Goal: Information Seeking & Learning: Learn about a topic

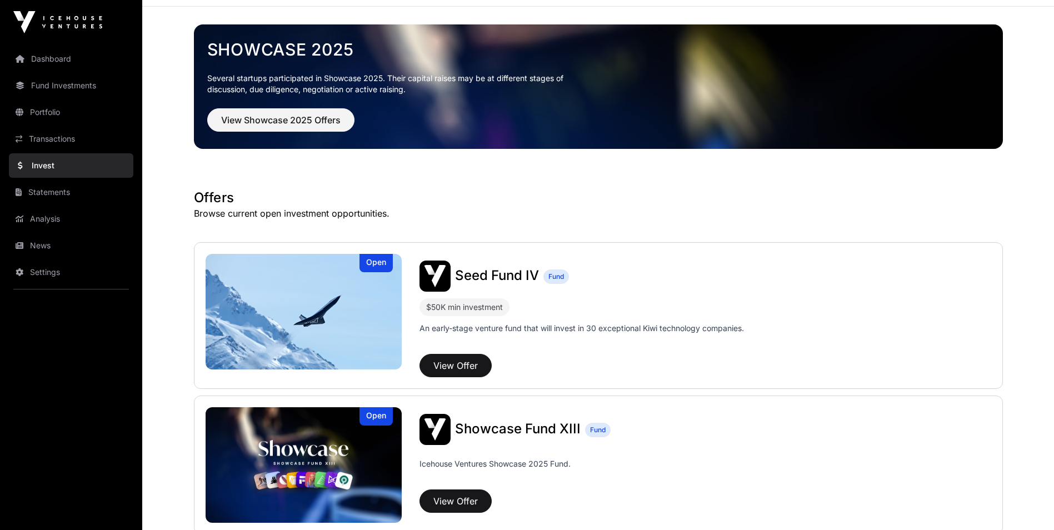
scroll to position [56, 0]
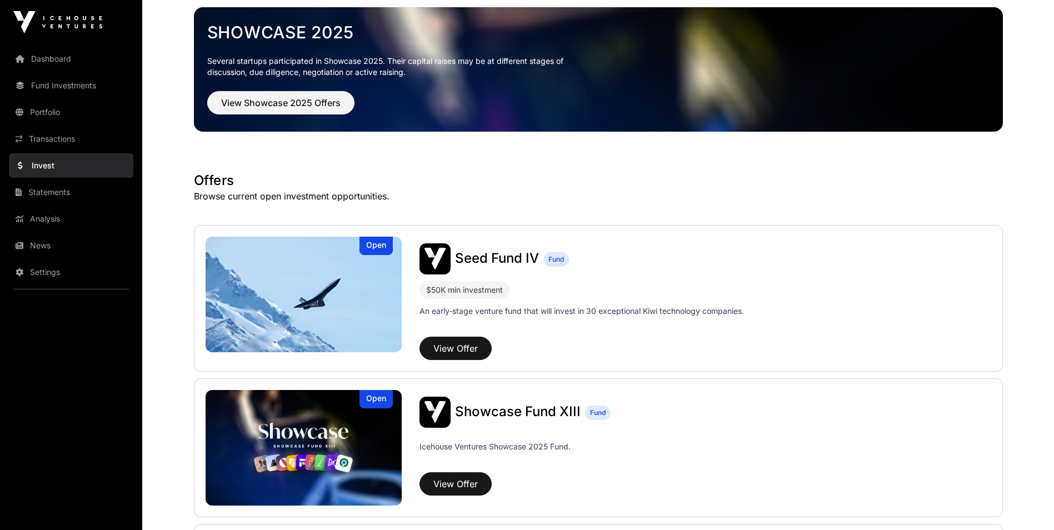
click at [56, 112] on link "Portfolio" at bounding box center [71, 112] width 124 height 24
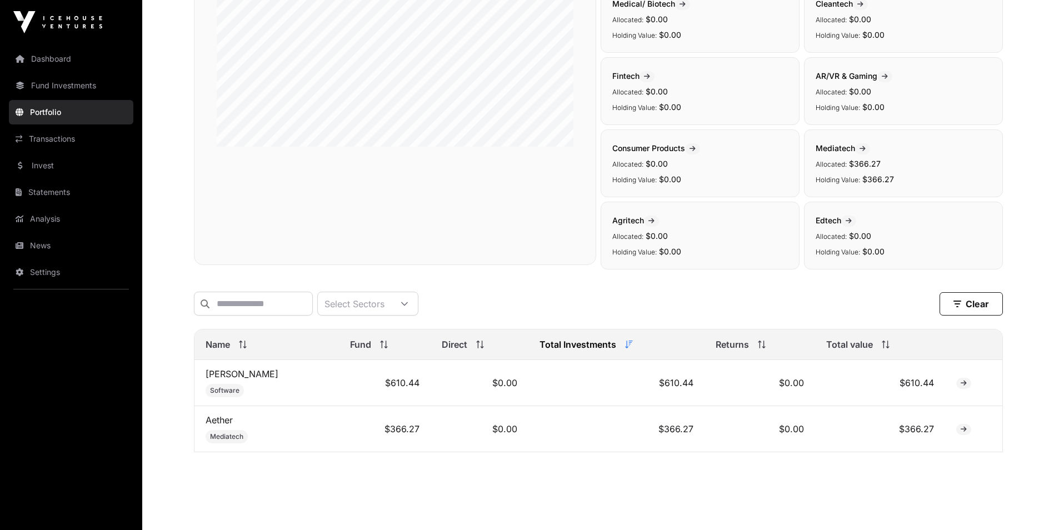
scroll to position [209, 0]
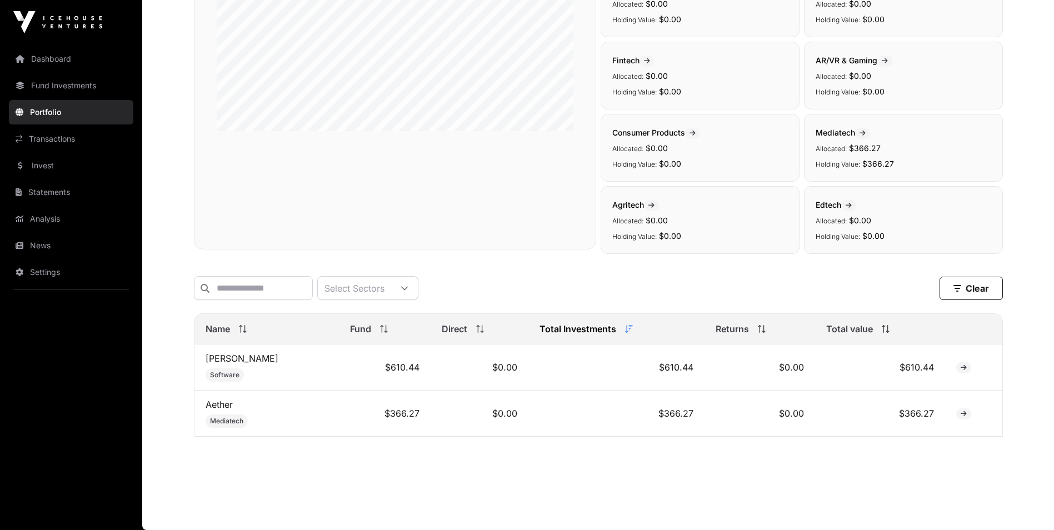
click at [223, 404] on link "Aether" at bounding box center [219, 404] width 27 height 11
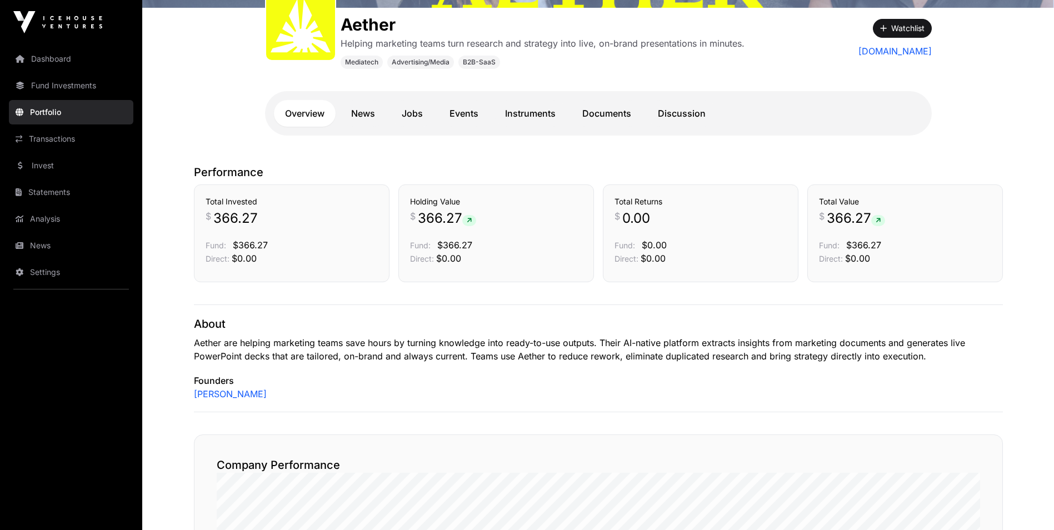
scroll to position [163, 0]
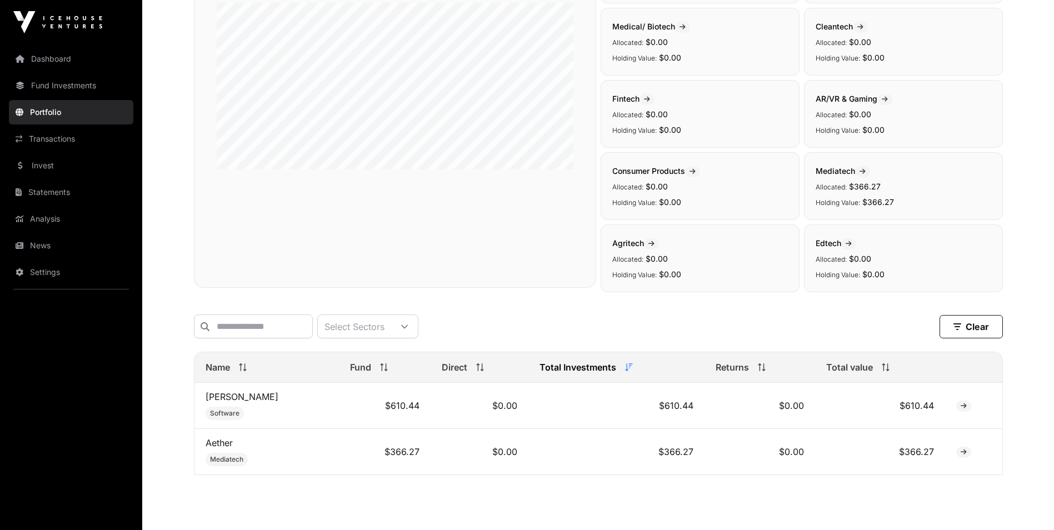
scroll to position [209, 0]
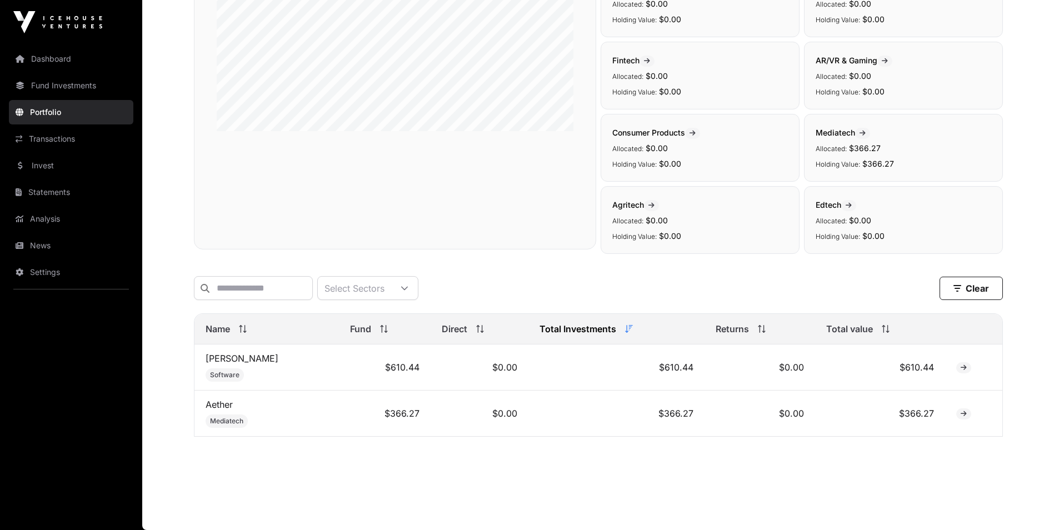
click at [218, 360] on link "[PERSON_NAME]" at bounding box center [242, 358] width 73 height 11
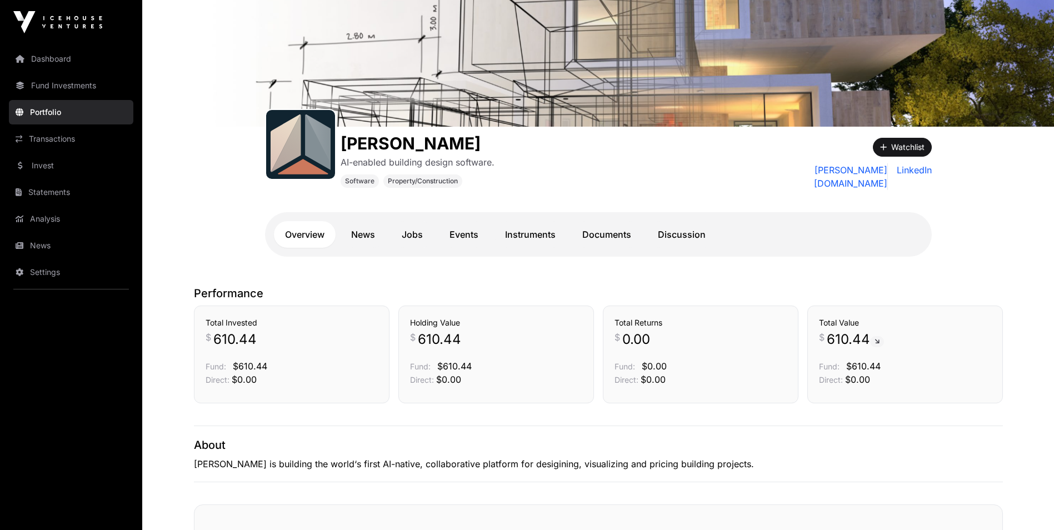
scroll to position [56, 0]
